Goal: Task Accomplishment & Management: Manage account settings

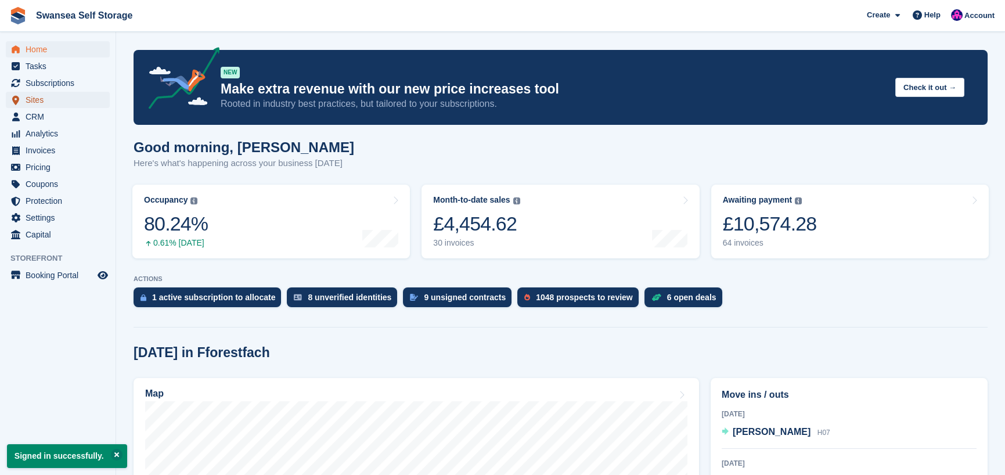
click at [43, 102] on span "Sites" at bounding box center [61, 100] width 70 height 16
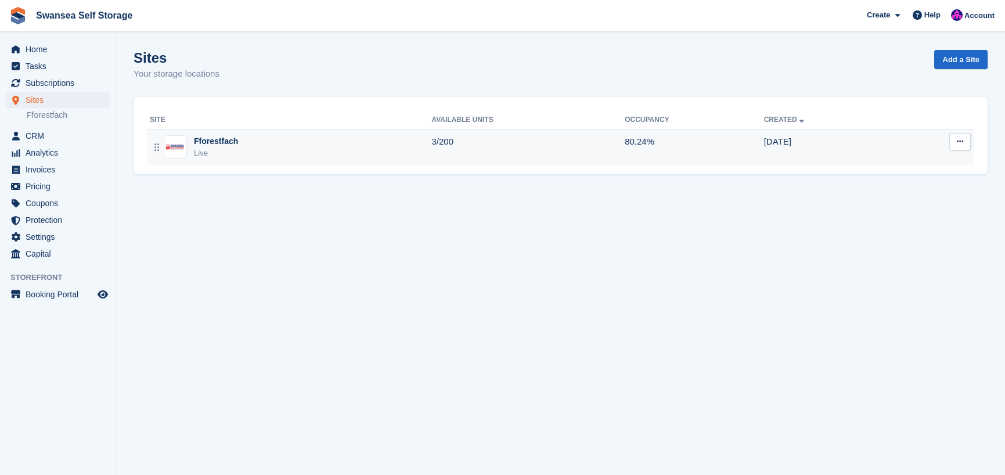
click at [245, 153] on div "Fforestfach Live" at bounding box center [291, 147] width 282 height 24
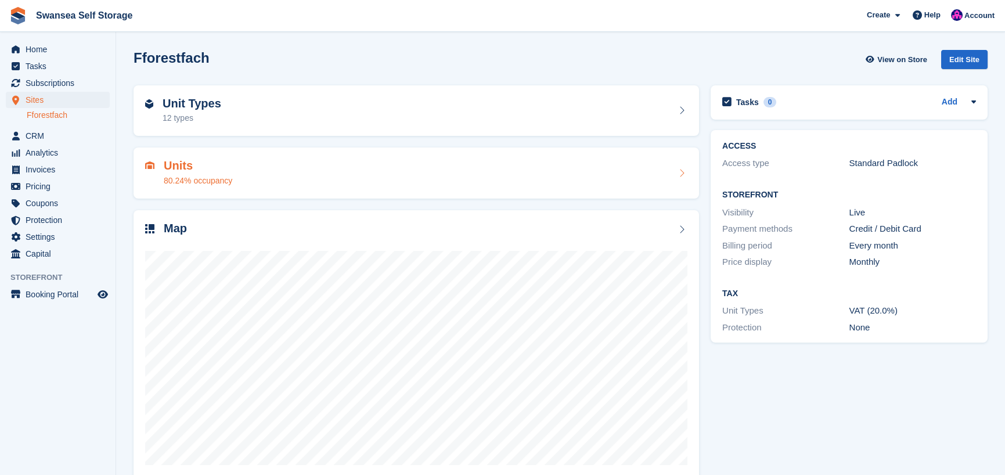
click at [181, 168] on h2 "Units" at bounding box center [198, 165] width 69 height 13
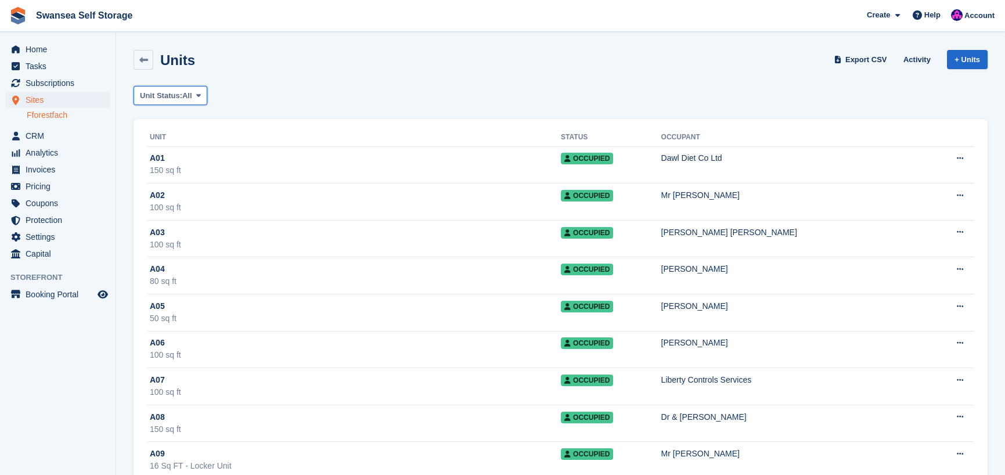
click at [177, 97] on span "Unit Status:" at bounding box center [161, 96] width 42 height 12
click at [184, 144] on link "Available" at bounding box center [189, 144] width 101 height 21
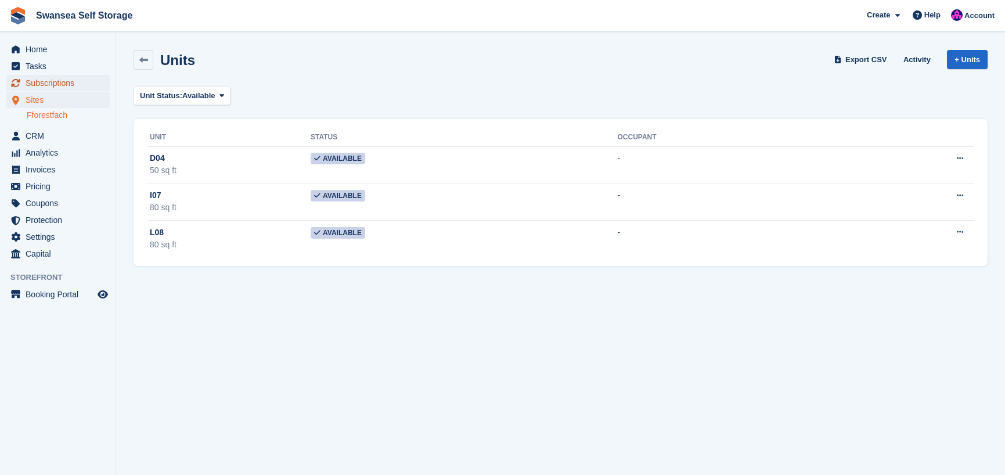
click at [49, 82] on span "Subscriptions" at bounding box center [61, 83] width 70 height 16
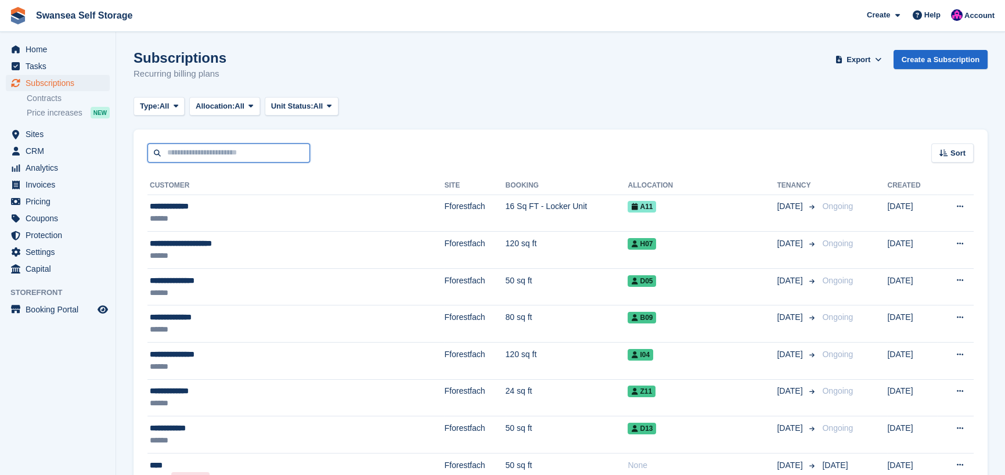
click at [228, 154] on input "text" at bounding box center [229, 152] width 163 height 19
type input "***"
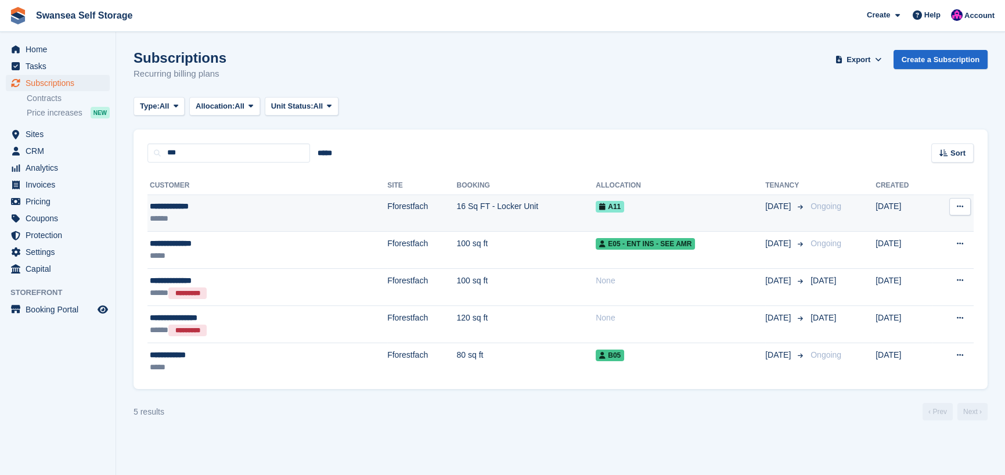
click at [387, 208] on td "Fforestfach" at bounding box center [421, 213] width 69 height 37
